Goal: Contribute content: Contribute content

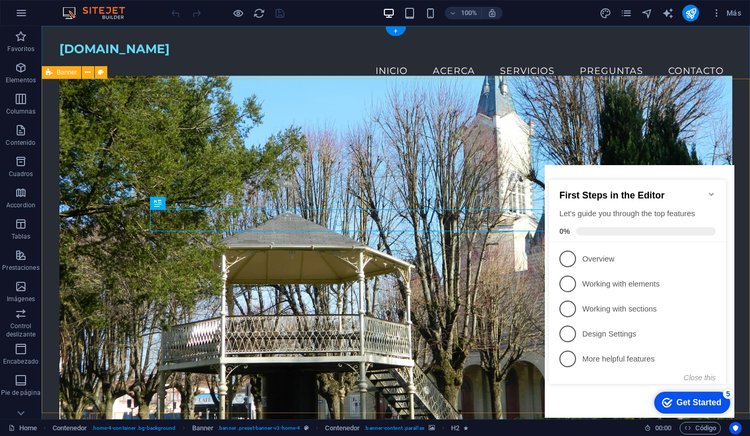
click at [714, 191] on icon "Minimize checklist" at bounding box center [712, 194] width 8 height 8
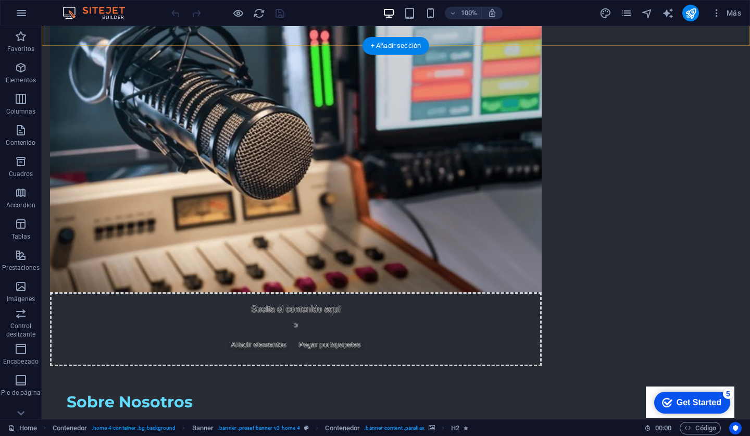
scroll to position [1228, 0]
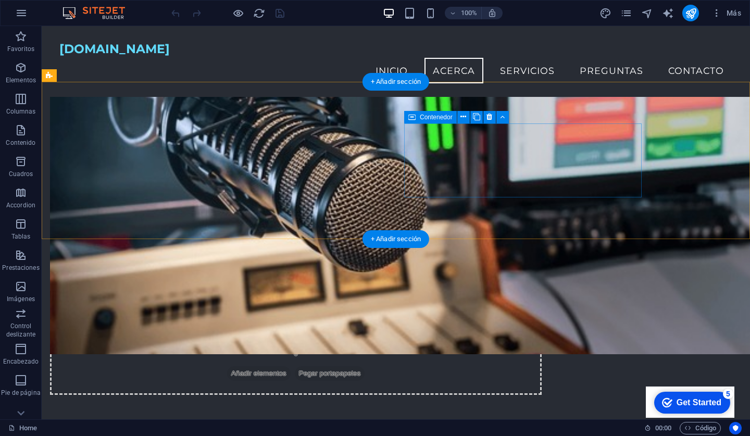
scroll to position [1140, 0]
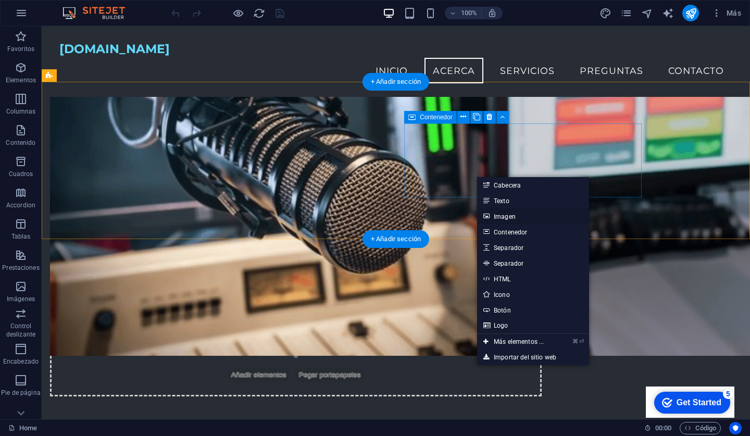
click at [503, 215] on link "Imagen" at bounding box center [533, 216] width 112 height 16
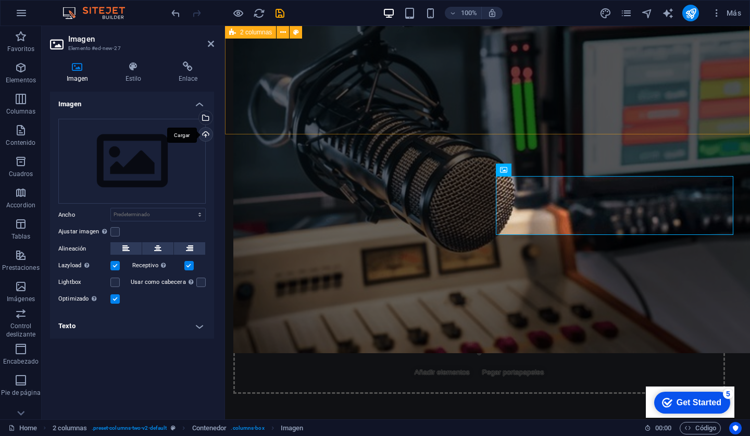
click at [206, 131] on div "Cargar" at bounding box center [205, 136] width 16 height 16
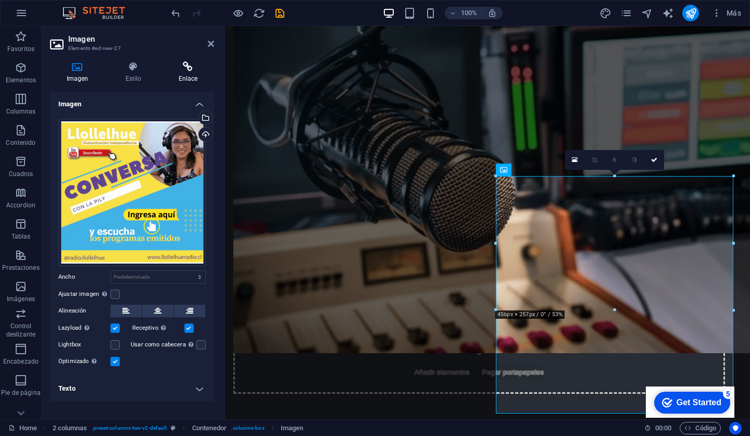
click at [191, 65] on icon at bounding box center [188, 66] width 52 height 10
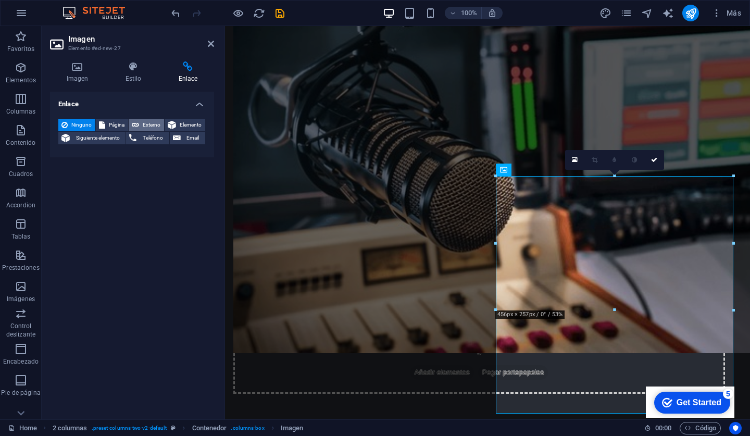
click at [143, 122] on span "Externo" at bounding box center [151, 125] width 19 height 13
select select "blank"
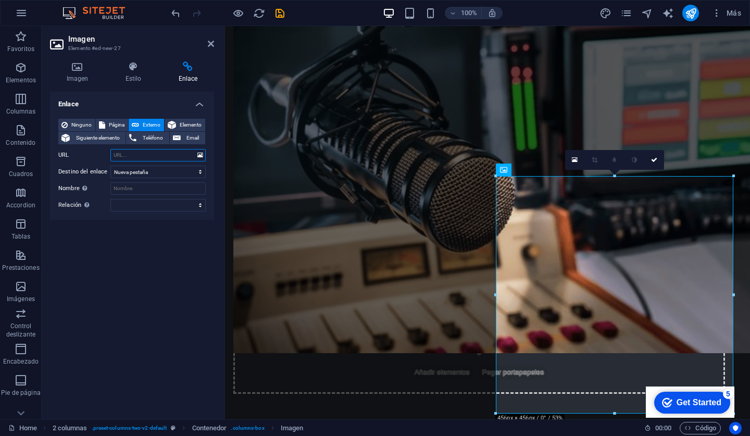
click at [143, 155] on input "URL" at bounding box center [157, 155] width 95 height 13
paste input "[URL][DOMAIN_NAME]"
type input "[URL][DOMAIN_NAME]"
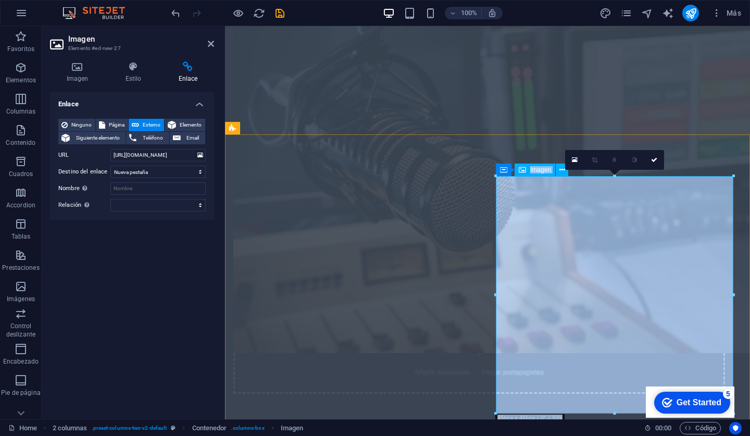
drag, startPoint x: 840, startPoint y: 202, endPoint x: 614, endPoint y: 179, distance: 226.8
drag, startPoint x: 841, startPoint y: 204, endPoint x: 614, endPoint y: 179, distance: 227.6
click at [690, 13] on icon "publish" at bounding box center [691, 13] width 12 height 12
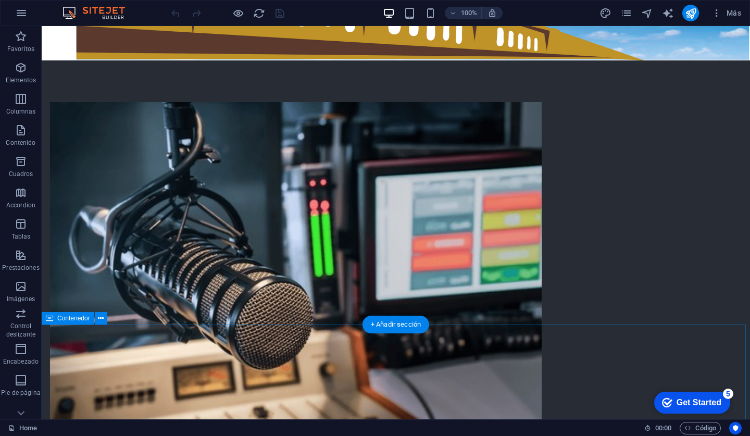
scroll to position [5, 0]
drag, startPoint x: 93, startPoint y: 345, endPoint x: 52, endPoint y: 328, distance: 44.6
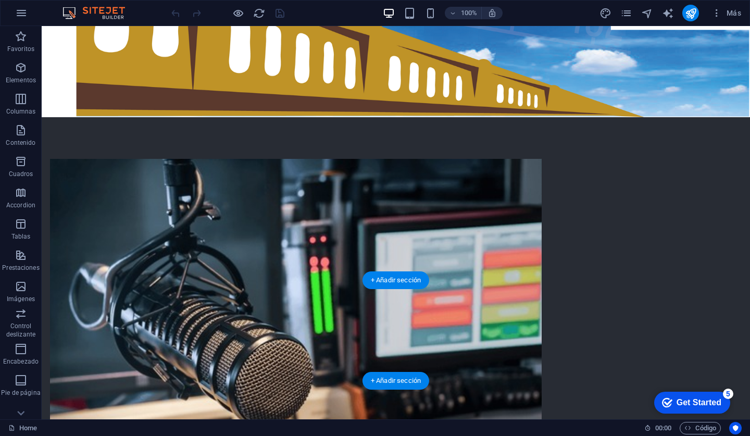
scroll to position [1201, 0]
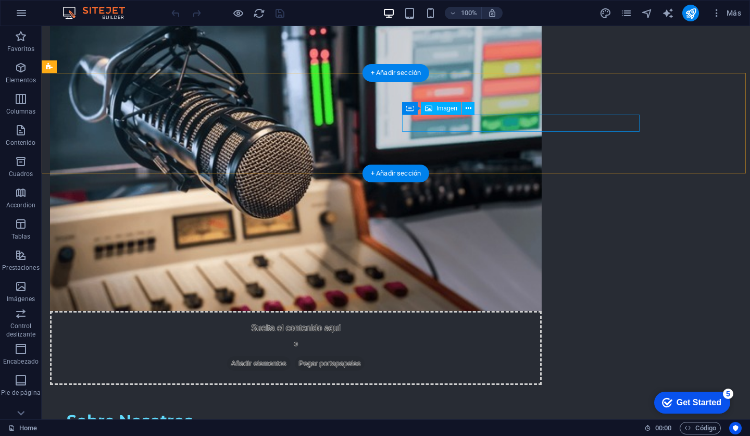
click at [441, 109] on span "Imagen" at bounding box center [447, 108] width 21 height 6
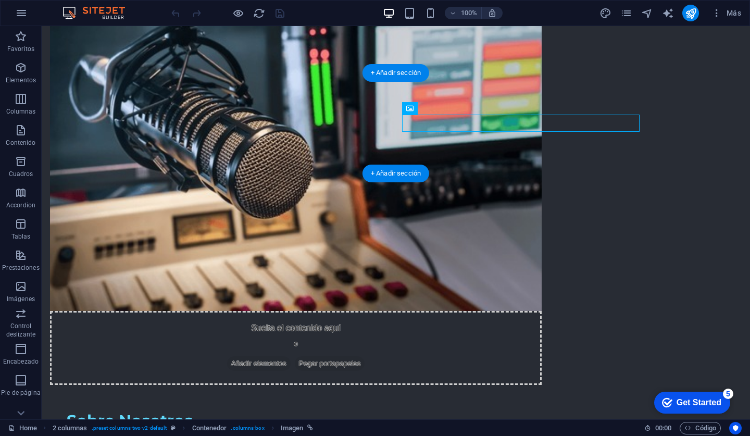
drag, startPoint x: 435, startPoint y: 125, endPoint x: 251, endPoint y: 125, distance: 183.4
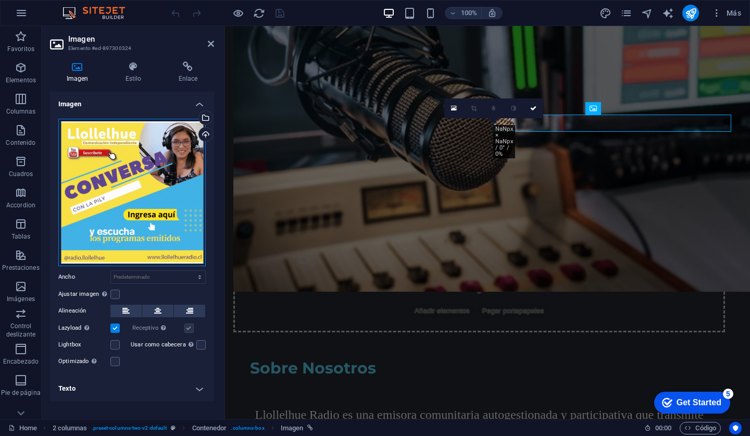
click at [128, 189] on div "Arrastra archivos aquí, haz clic para escoger archivos o selecciona archivos de…" at bounding box center [131, 192] width 147 height 147
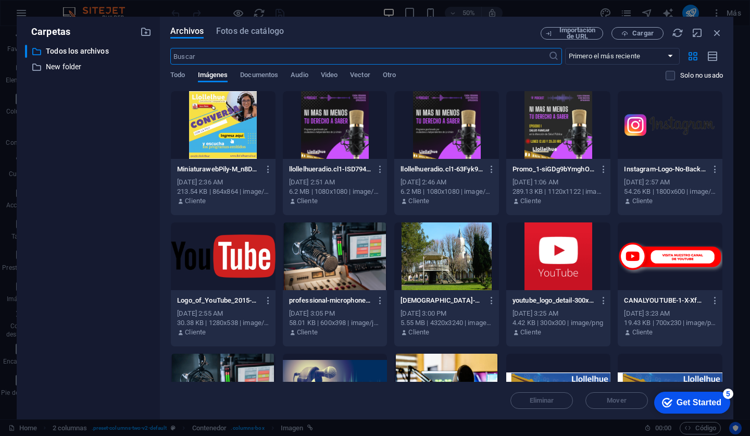
click at [219, 132] on div at bounding box center [223, 125] width 105 height 68
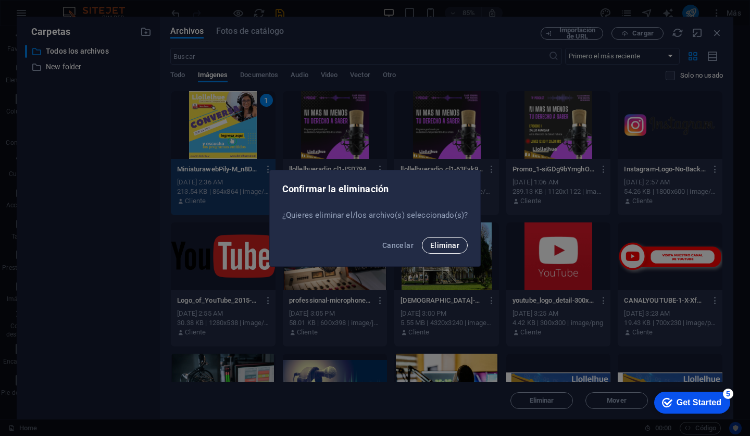
click at [433, 242] on span "Eliminar" at bounding box center [444, 245] width 29 height 8
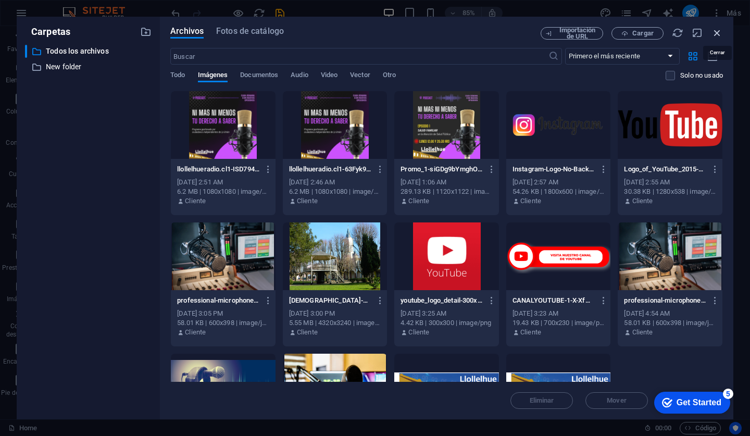
click at [717, 33] on icon "button" at bounding box center [717, 32] width 11 height 11
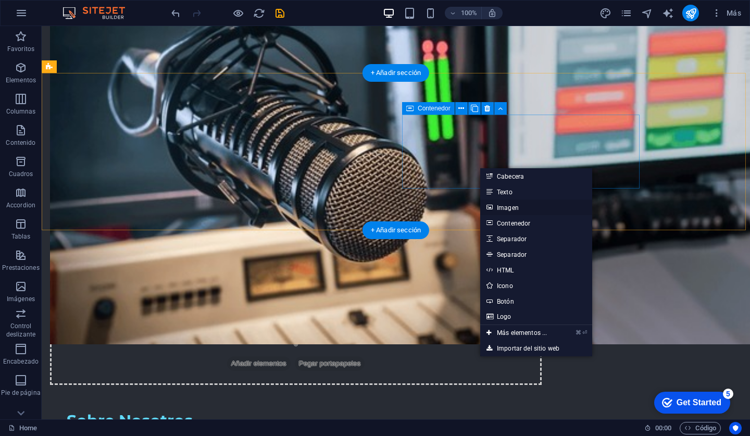
click at [500, 208] on link "Imagen" at bounding box center [536, 208] width 112 height 16
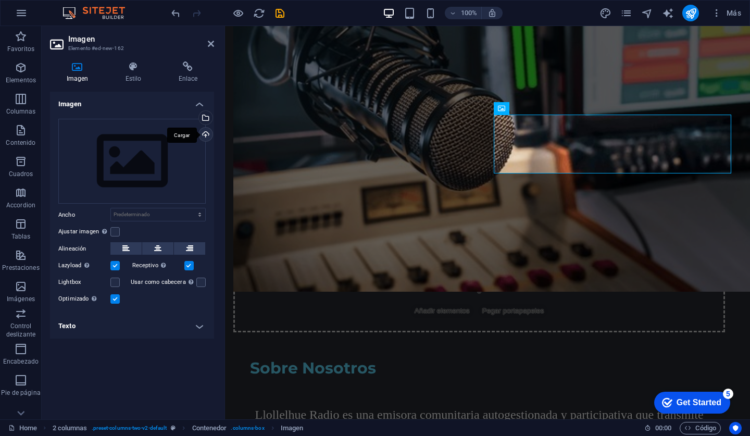
click at [207, 133] on div "Cargar" at bounding box center [205, 136] width 16 height 16
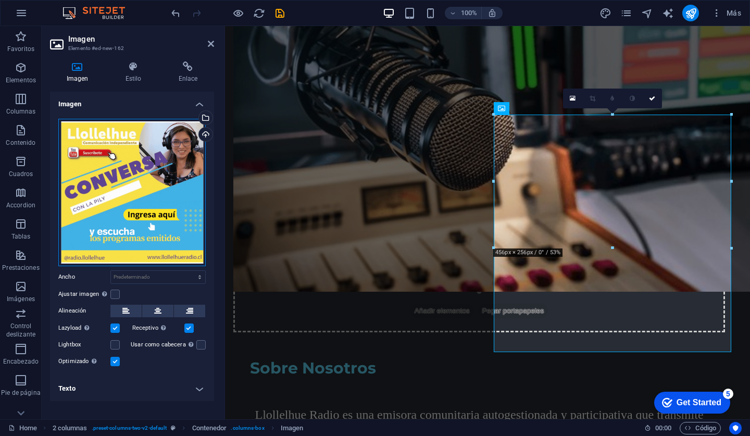
click at [124, 198] on div "Arrastra archivos aquí, haz clic para escoger archivos o selecciona archivos de…" at bounding box center [131, 192] width 147 height 147
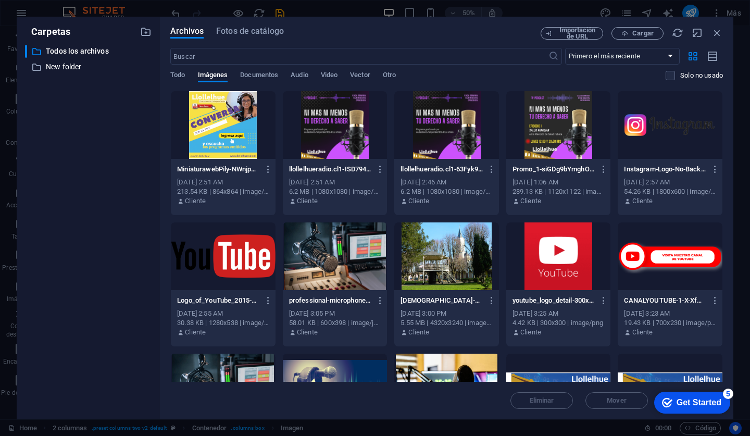
click at [226, 101] on div at bounding box center [223, 125] width 105 height 68
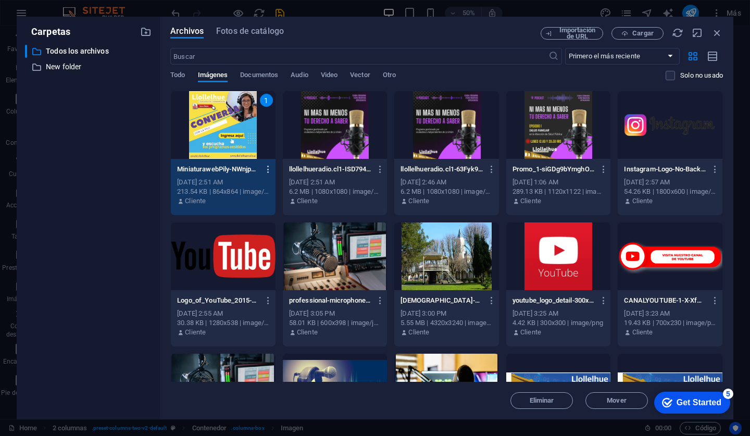
click at [267, 168] on icon "button" at bounding box center [269, 169] width 10 height 9
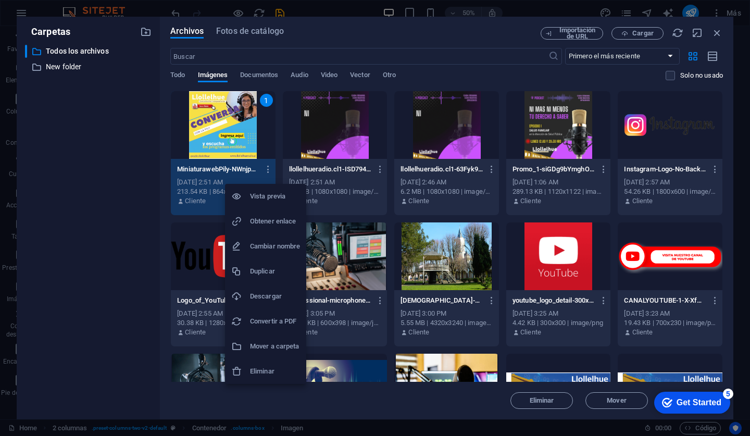
click at [257, 368] on h6 "Eliminar" at bounding box center [275, 371] width 50 height 13
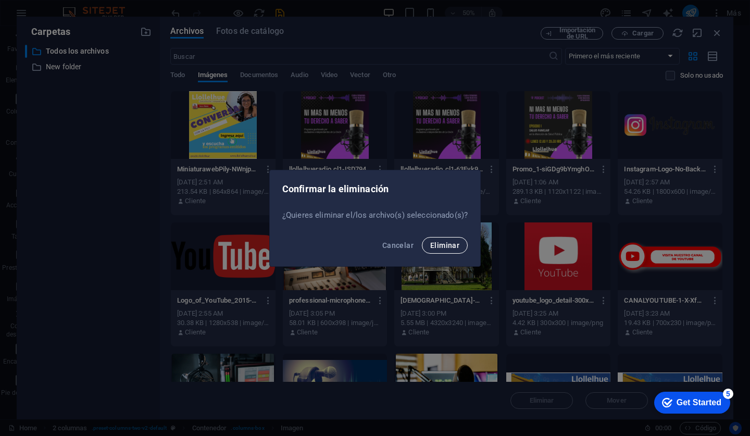
click at [439, 244] on span "Eliminar" at bounding box center [444, 245] width 29 height 8
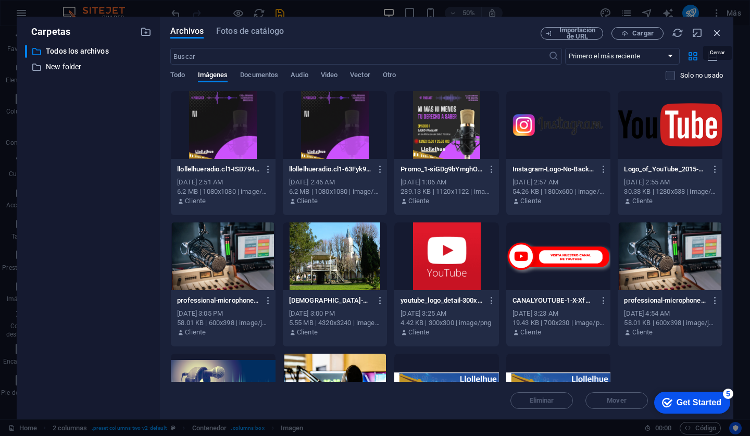
click at [719, 33] on icon "button" at bounding box center [717, 32] width 11 height 11
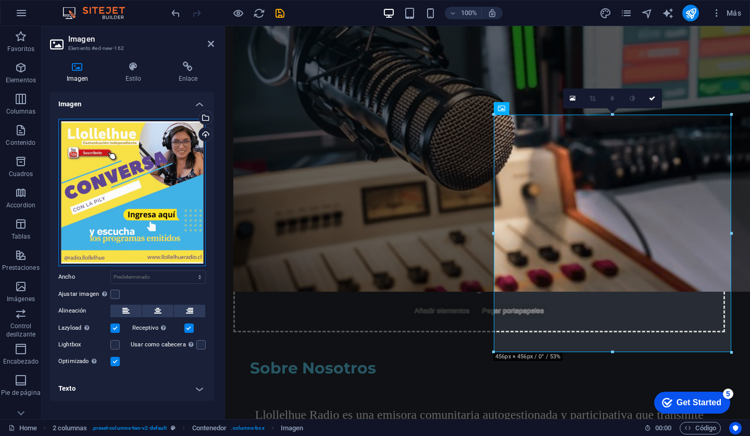
click at [163, 169] on div "Arrastra archivos aquí, haz clic para escoger archivos o selecciona archivos de…" at bounding box center [131, 192] width 147 height 147
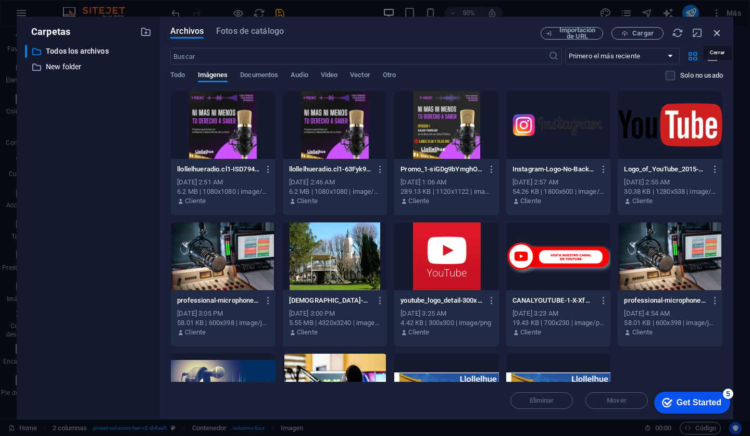
click at [719, 33] on icon "button" at bounding box center [717, 32] width 11 height 11
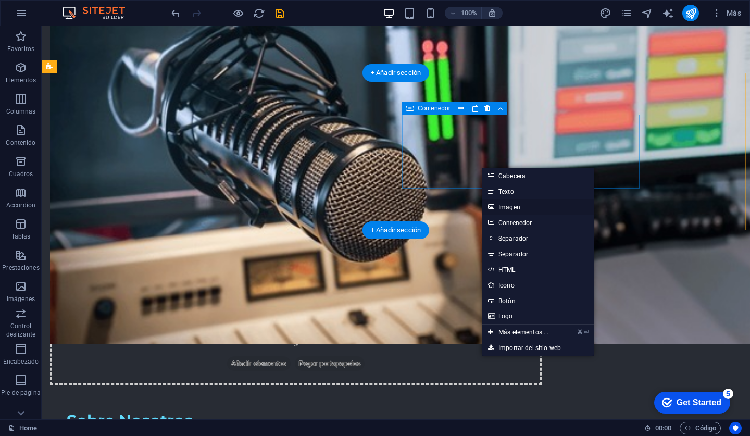
click at [512, 208] on link "Imagen" at bounding box center [538, 207] width 112 height 16
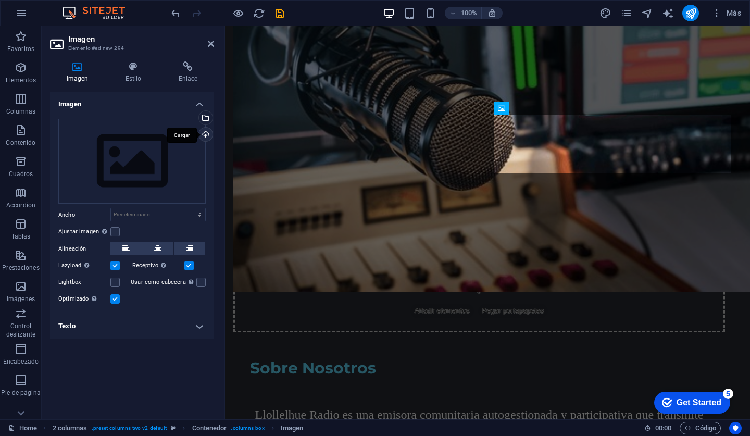
click at [205, 134] on div "Cargar" at bounding box center [205, 136] width 16 height 16
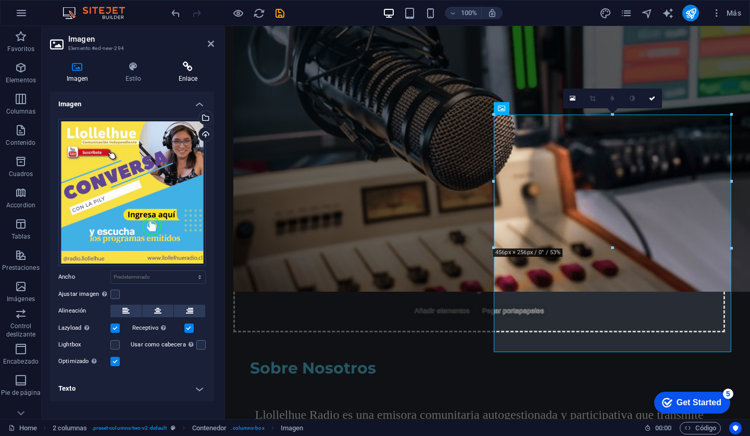
click at [184, 65] on icon at bounding box center [188, 66] width 52 height 10
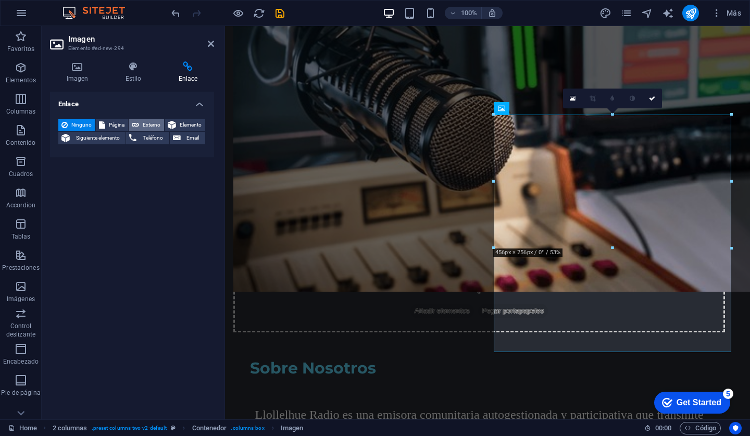
click at [156, 122] on span "Externo" at bounding box center [151, 125] width 19 height 13
select select "blank"
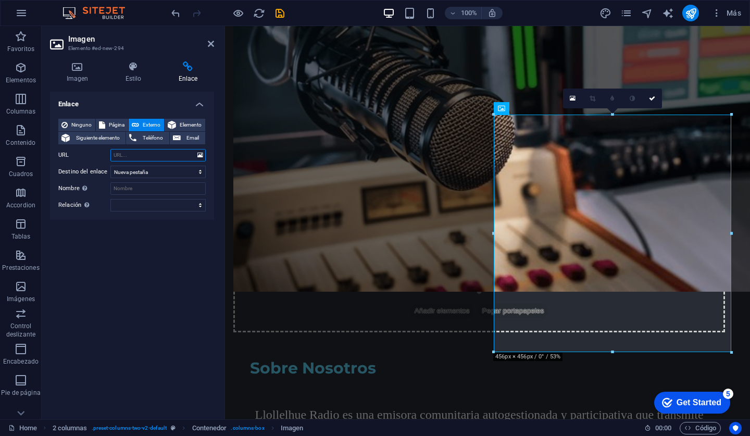
click at [147, 154] on input "URL" at bounding box center [157, 155] width 95 height 13
paste input "[URL][DOMAIN_NAME]"
type input "[URL][DOMAIN_NAME]"
click at [695, 12] on icon "publish" at bounding box center [691, 13] width 12 height 12
